Goal: Task Accomplishment & Management: Complete application form

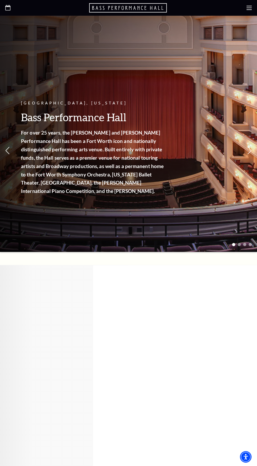
click at [249, 7] on icon at bounding box center [248, 7] width 5 height 5
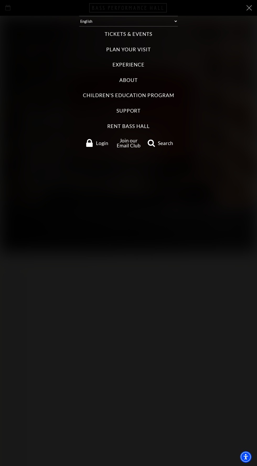
click at [139, 65] on label "Experience" at bounding box center [128, 64] width 32 height 7
click at [0, 0] on input "Experience" at bounding box center [0, 0] width 0 height 0
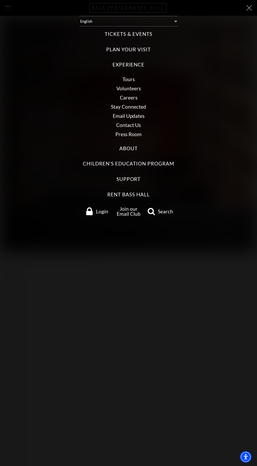
click at [138, 90] on link "Volunteers" at bounding box center [128, 88] width 24 height 6
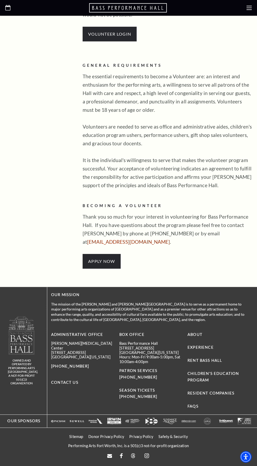
scroll to position [306, 0]
click at [108, 264] on link "APPLY NOW" at bounding box center [101, 261] width 27 height 5
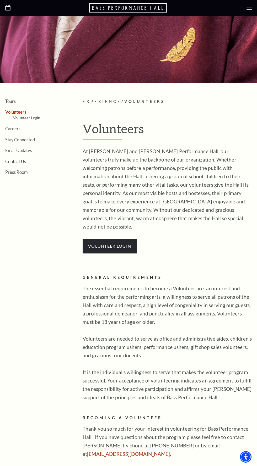
scroll to position [30, 0]
